Goal: Task Accomplishment & Management: Use online tool/utility

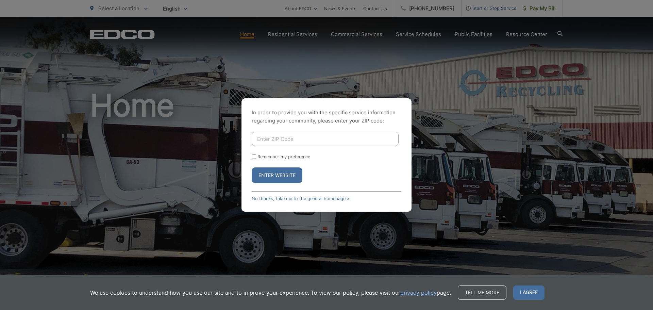
click at [275, 139] on input "Enter ZIP Code" at bounding box center [325, 139] width 147 height 14
type input "92064"
click at [255, 157] on input "Remember my preference" at bounding box center [254, 156] width 4 height 4
checkbox input "true"
click at [265, 172] on button "Enter Website" at bounding box center [277, 175] width 51 height 16
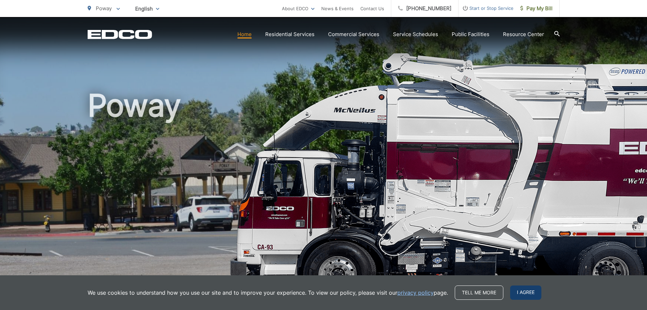
click at [516, 291] on span "I agree" at bounding box center [525, 292] width 31 height 14
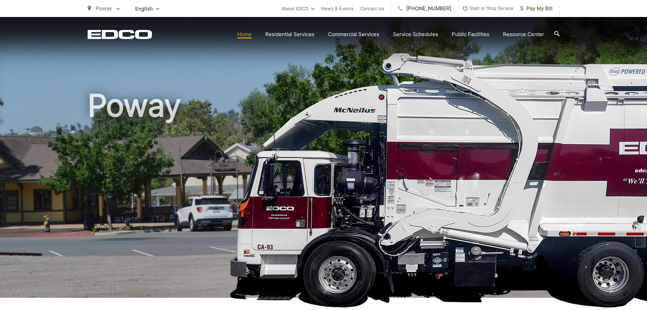
click at [461, 254] on h1 "Poway" at bounding box center [324, 195] width 472 height 215
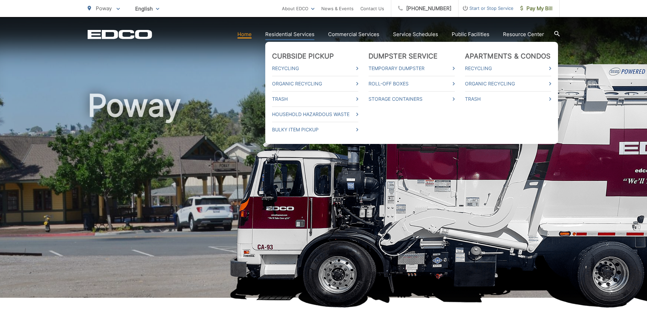
click at [299, 35] on link "Residential Services" at bounding box center [289, 34] width 49 height 8
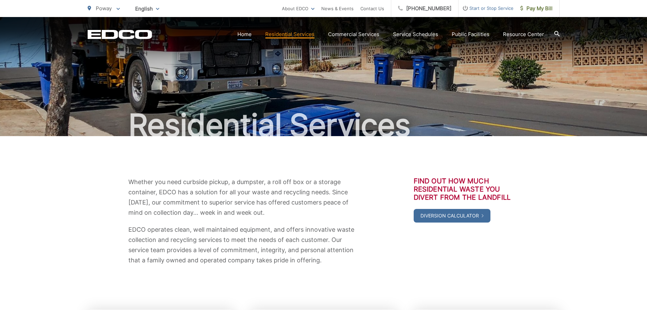
click at [245, 36] on link "Home" at bounding box center [245, 34] width 14 height 8
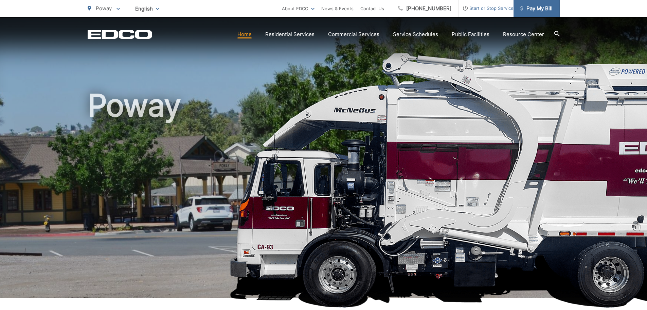
click at [537, 8] on span "Pay My Bill" at bounding box center [537, 8] width 32 height 8
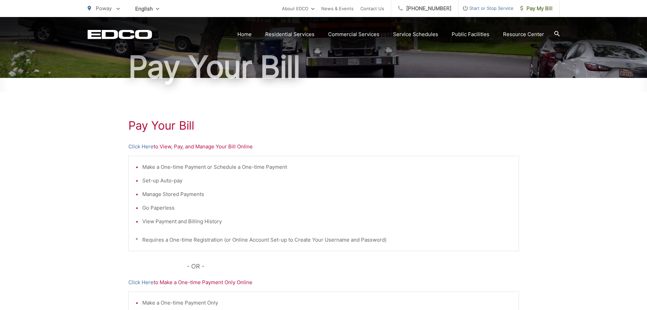
scroll to position [68, 0]
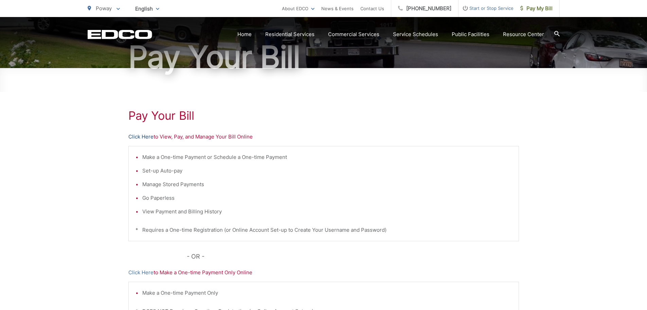
click at [141, 136] on link "Click Here" at bounding box center [140, 137] width 25 height 8
